Goal: Task Accomplishment & Management: Manage account settings

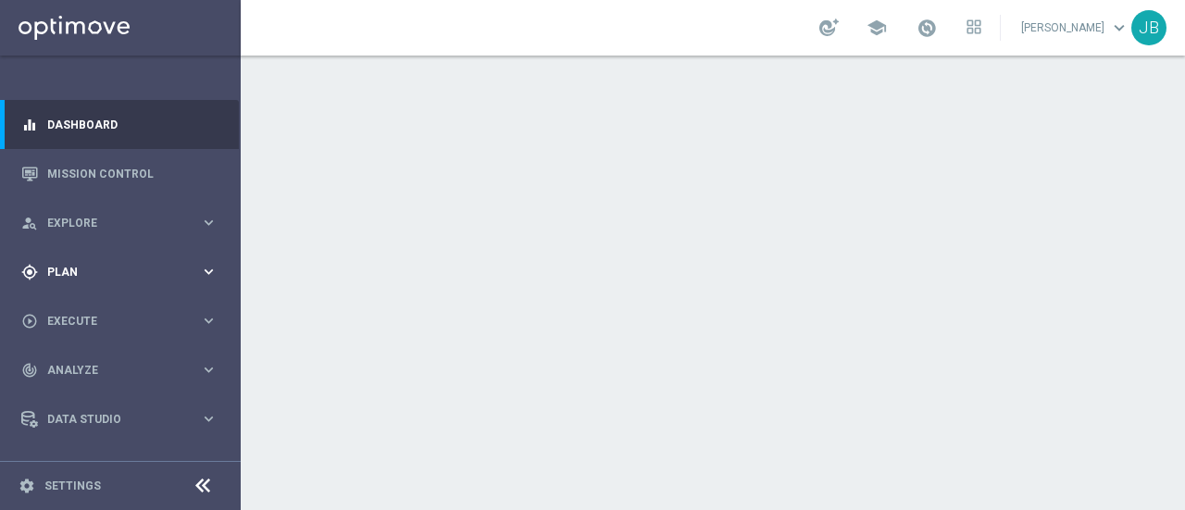
click at [87, 275] on span "Plan" at bounding box center [123, 272] width 153 height 11
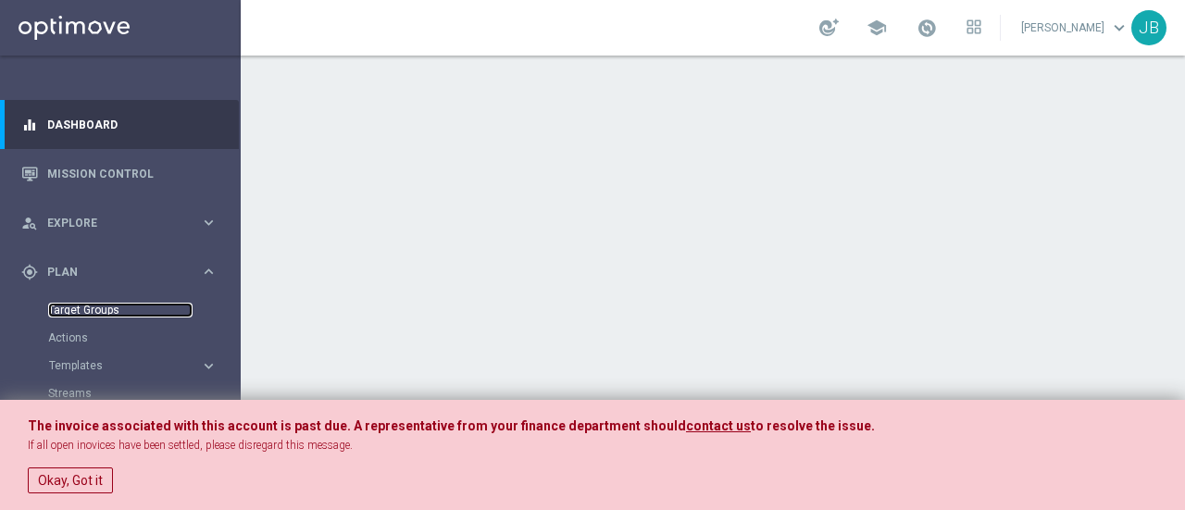
click at [85, 306] on link "Target Groups" at bounding box center [120, 310] width 144 height 15
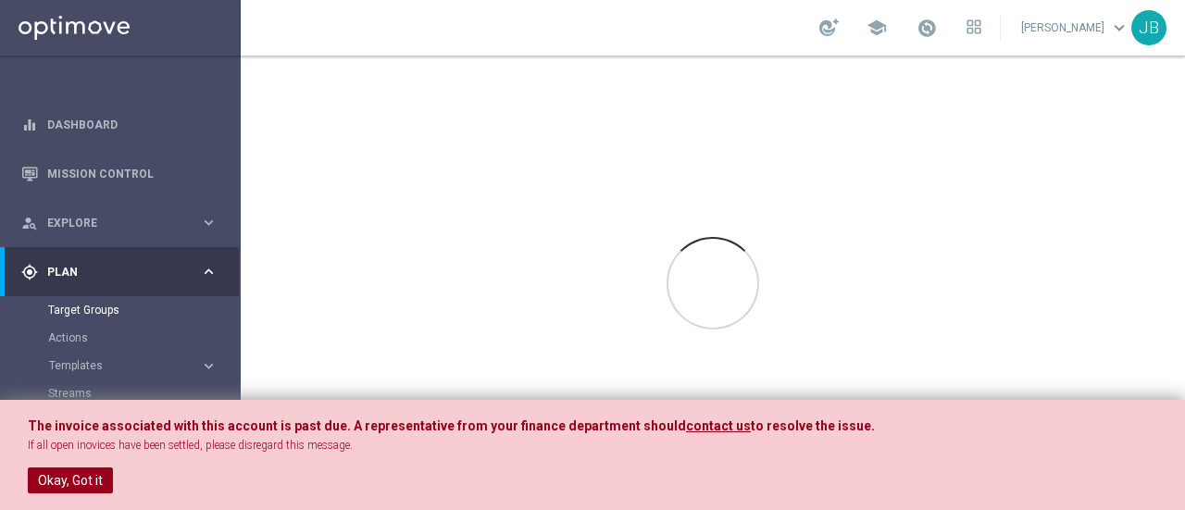
click at [50, 481] on button "Okay, Got it" at bounding box center [70, 481] width 85 height 26
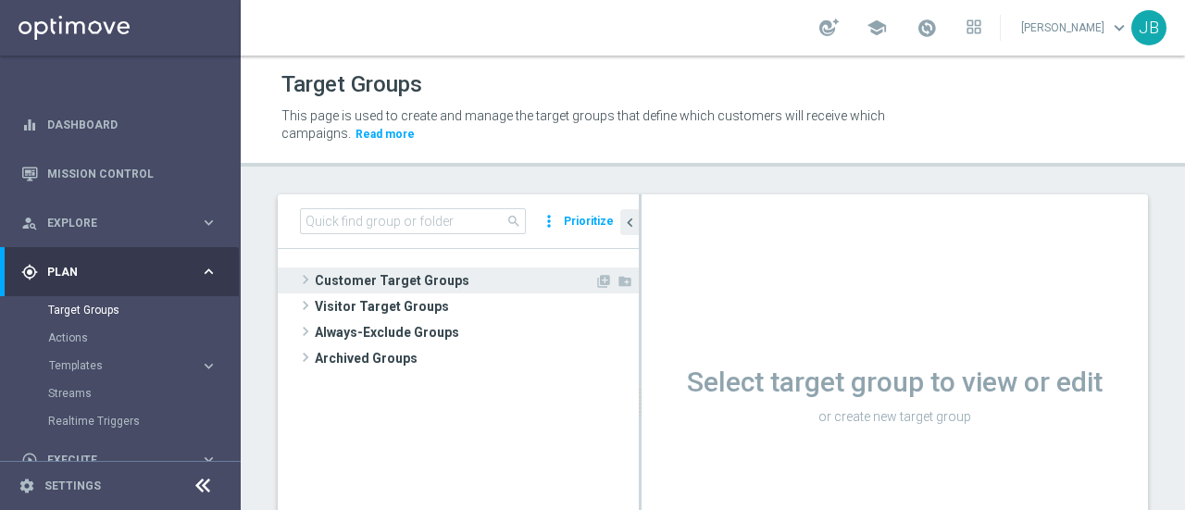
click at [306, 281] on span at bounding box center [305, 280] width 19 height 22
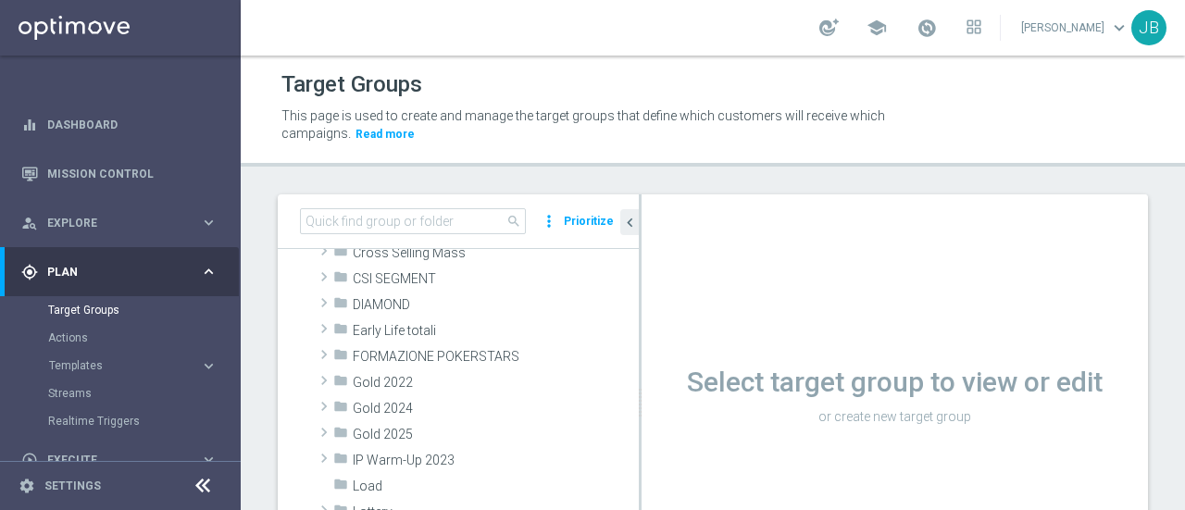
scroll to position [228, 0]
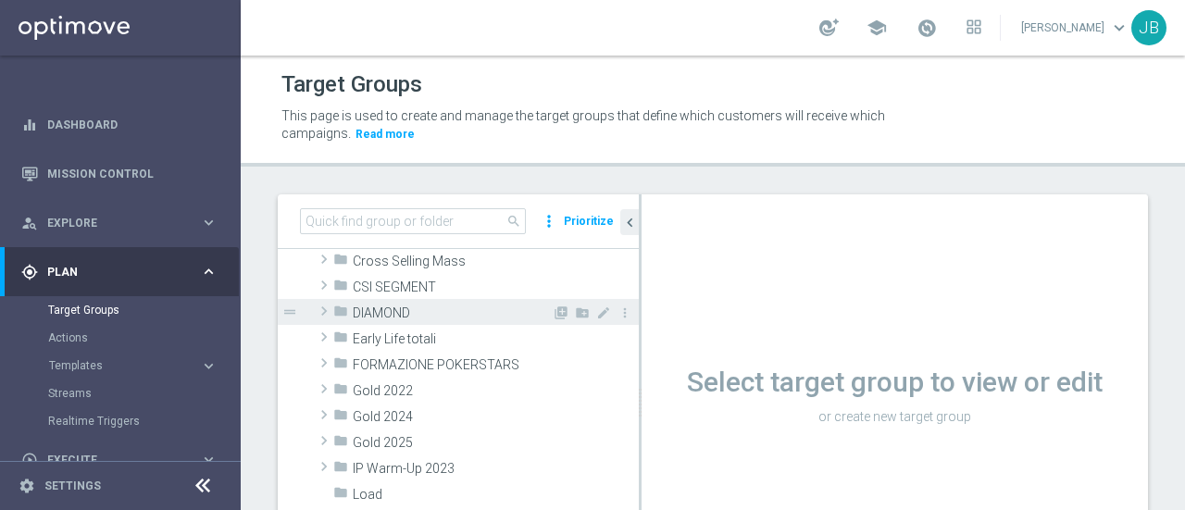
click at [310, 308] on div "drag_handle" at bounding box center [458, 312] width 361 height 26
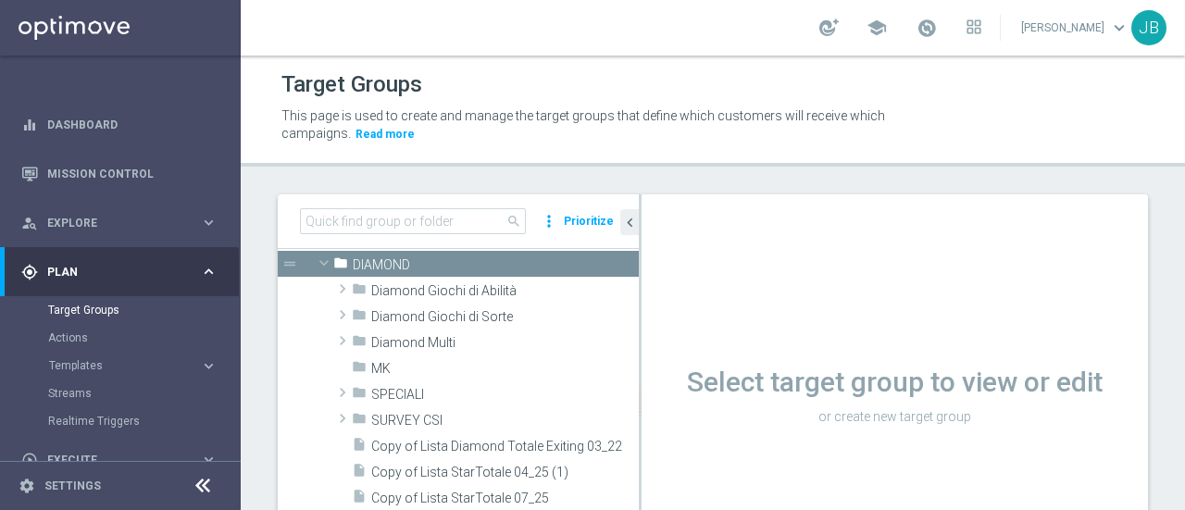
scroll to position [260, 0]
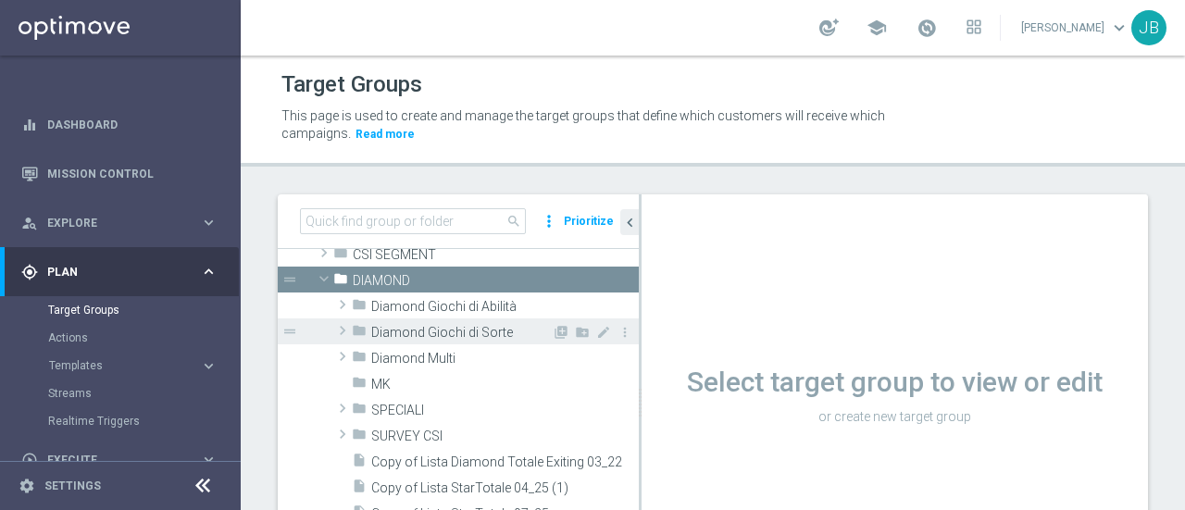
click at [344, 330] on span at bounding box center [342, 330] width 19 height 22
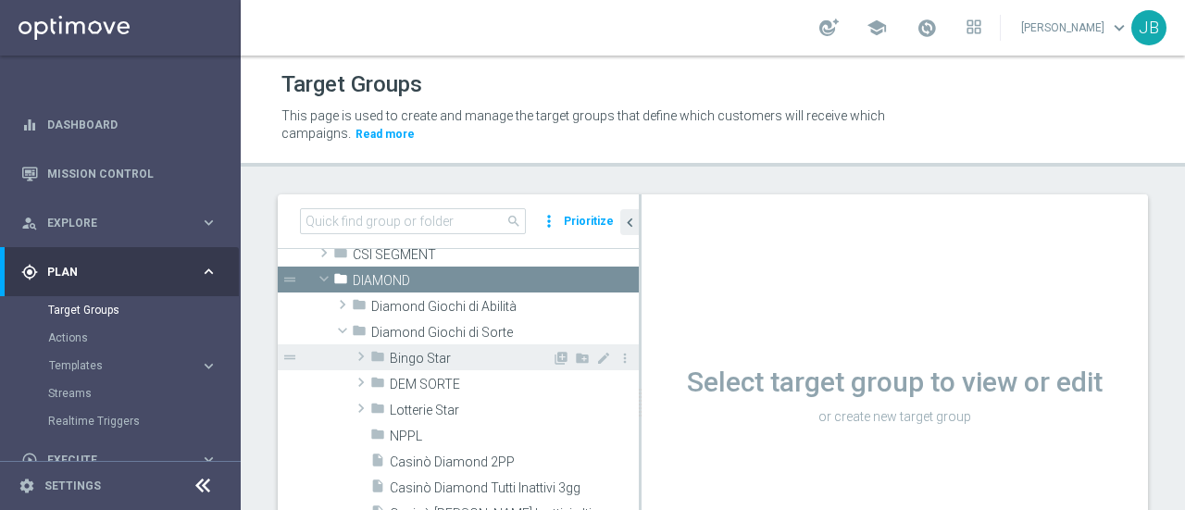
click at [361, 360] on span at bounding box center [361, 356] width 19 height 22
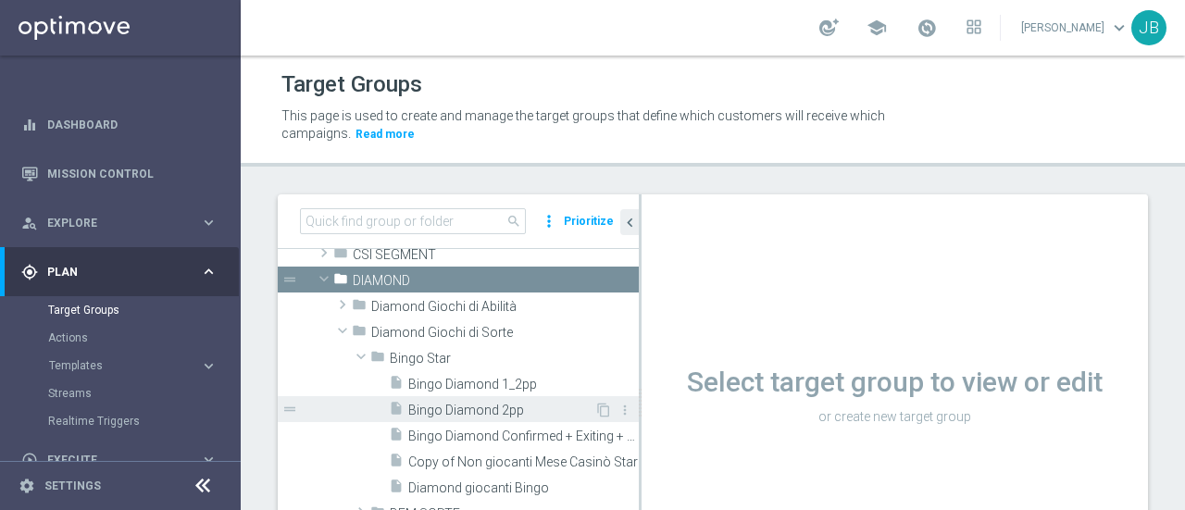
click at [481, 406] on span "Bingo Diamond 2pp" at bounding box center [501, 411] width 186 height 16
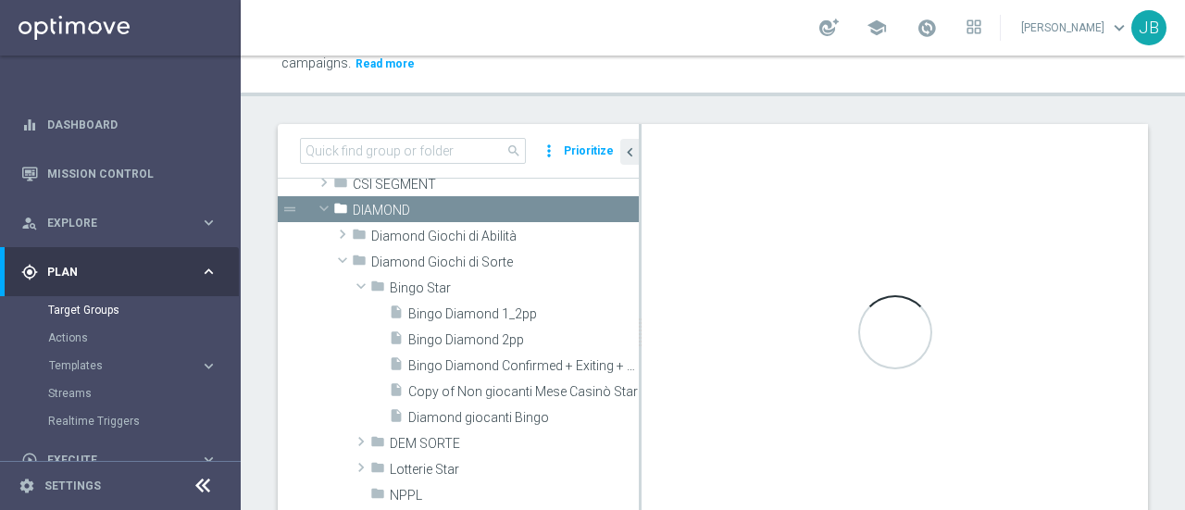
scroll to position [126, 0]
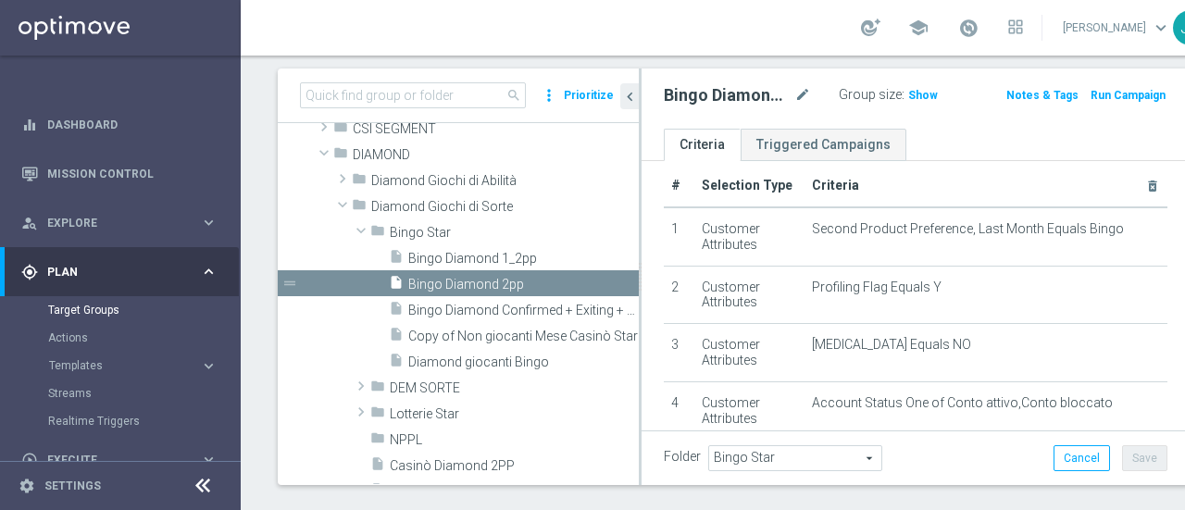
scroll to position [18, 0]
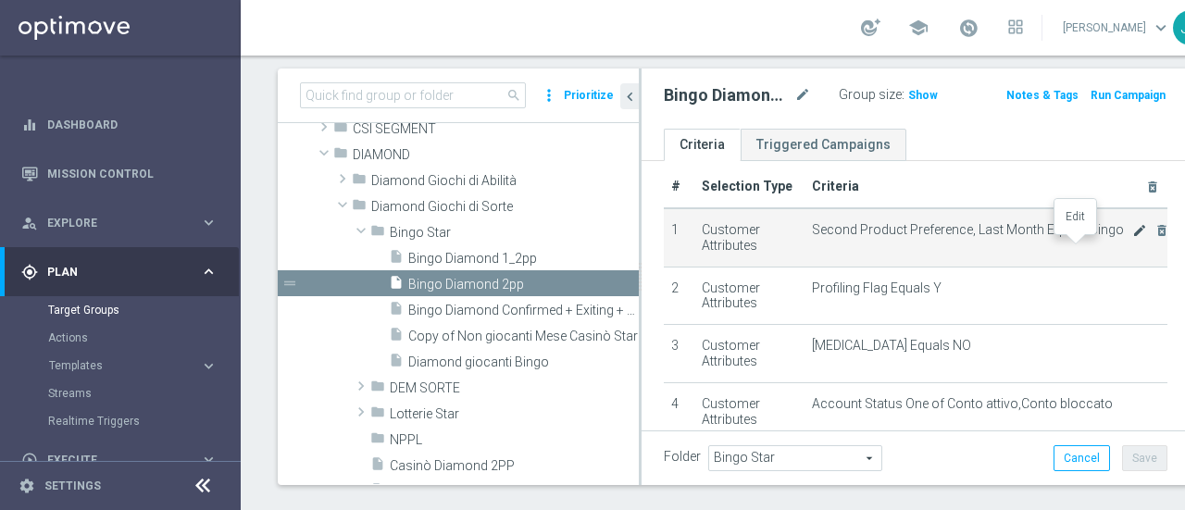
click at [1132, 238] on icon "mode_edit" at bounding box center [1139, 230] width 15 height 15
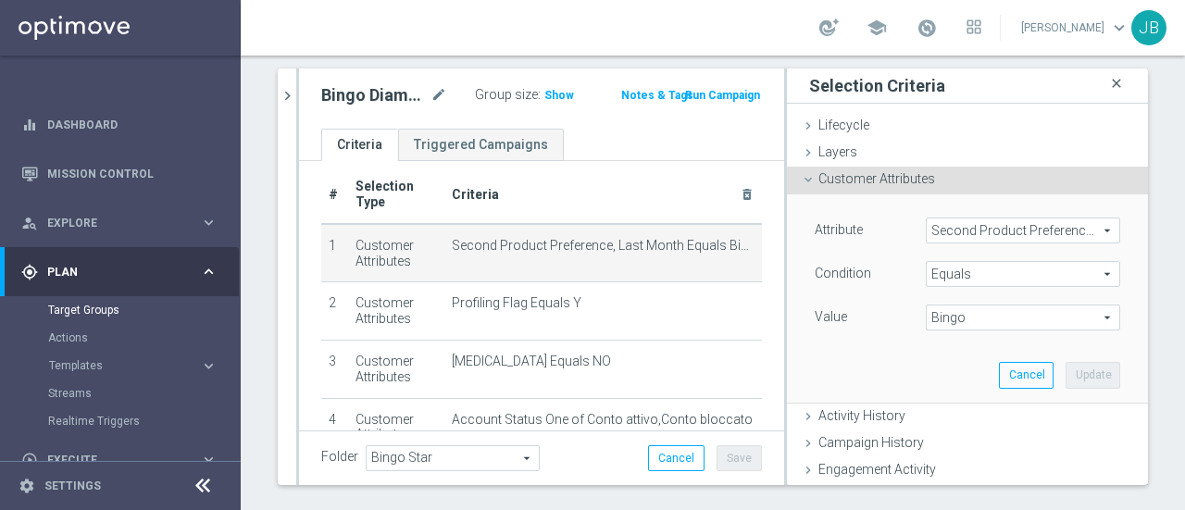
click at [1107, 82] on icon "close" at bounding box center [1116, 83] width 19 height 25
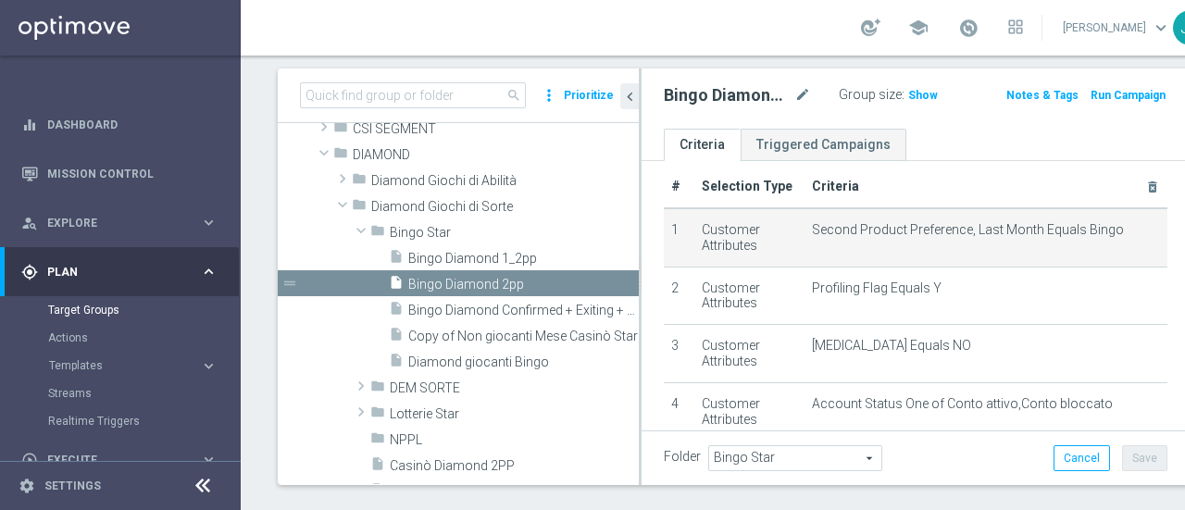
scroll to position [235, 0]
